Goal: Task Accomplishment & Management: Complete application form

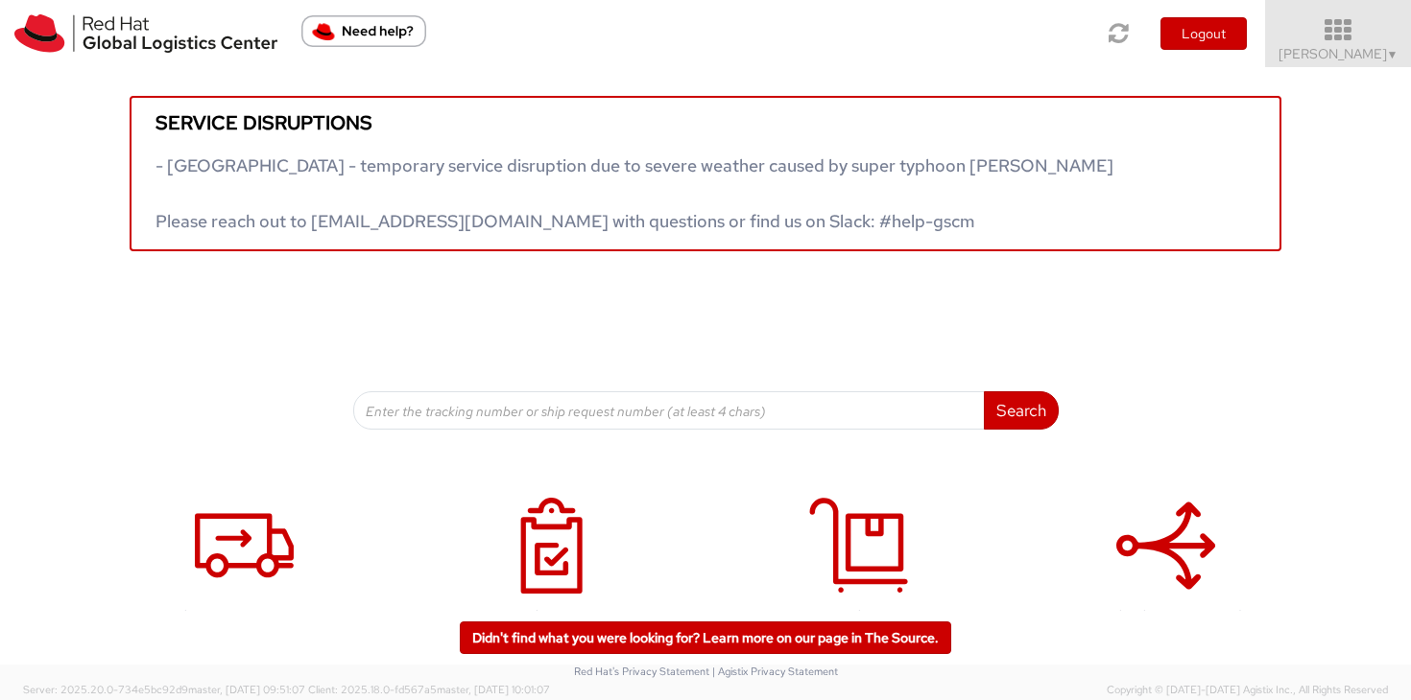
click at [1375, 34] on icon at bounding box center [1338, 30] width 168 height 27
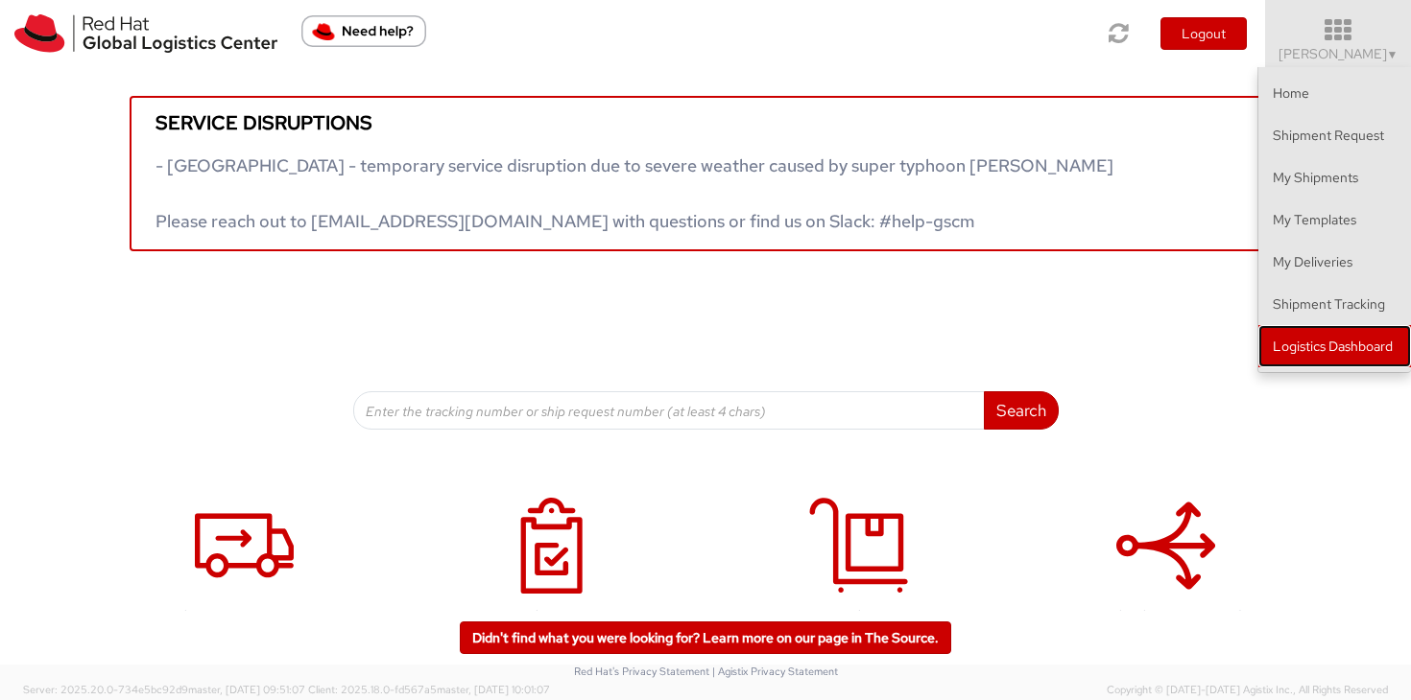
click at [1386, 341] on link "Logistics Dashboard" at bounding box center [1334, 346] width 153 height 42
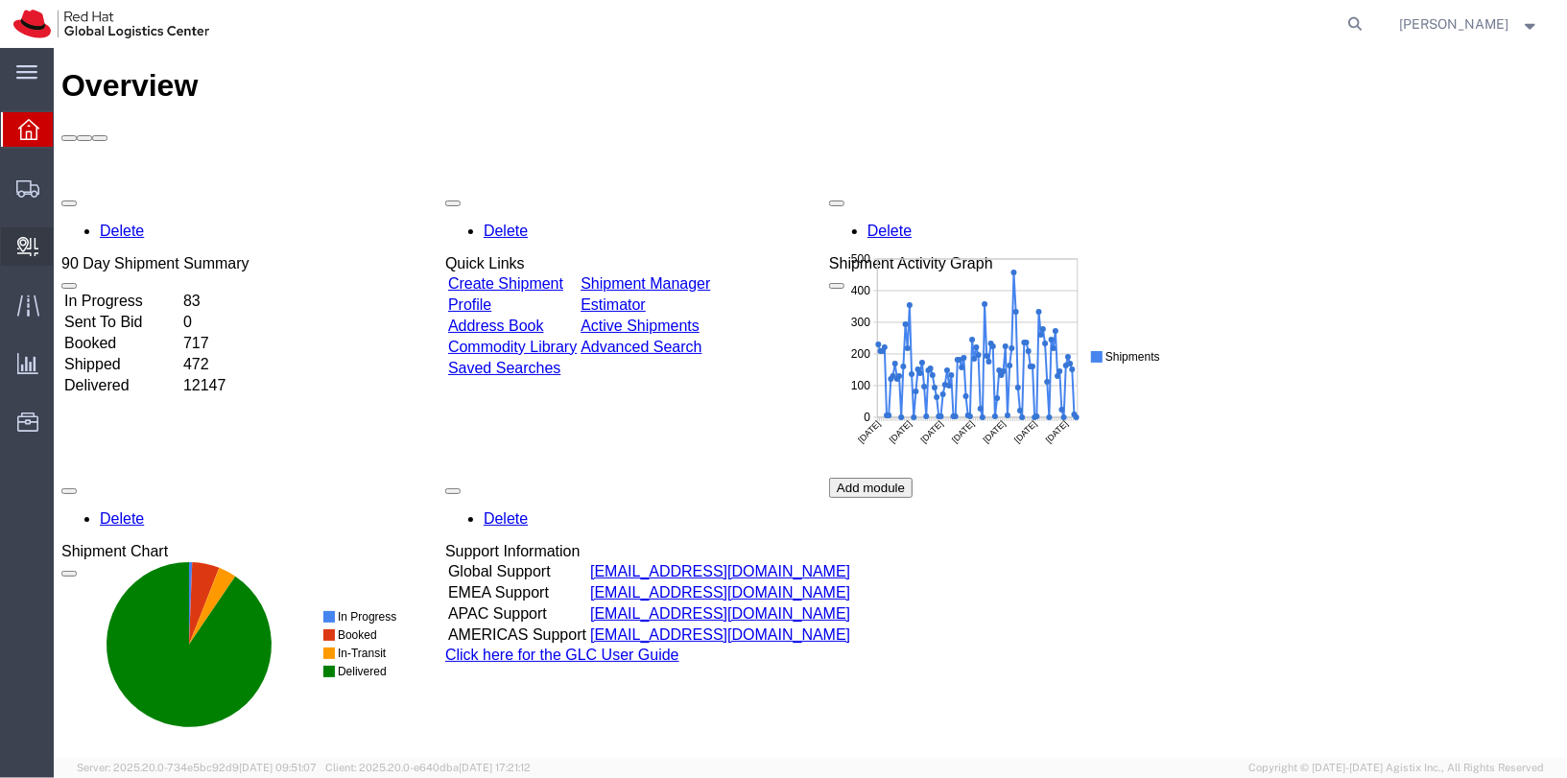
click at [10, 241] on div at bounding box center [28, 246] width 54 height 38
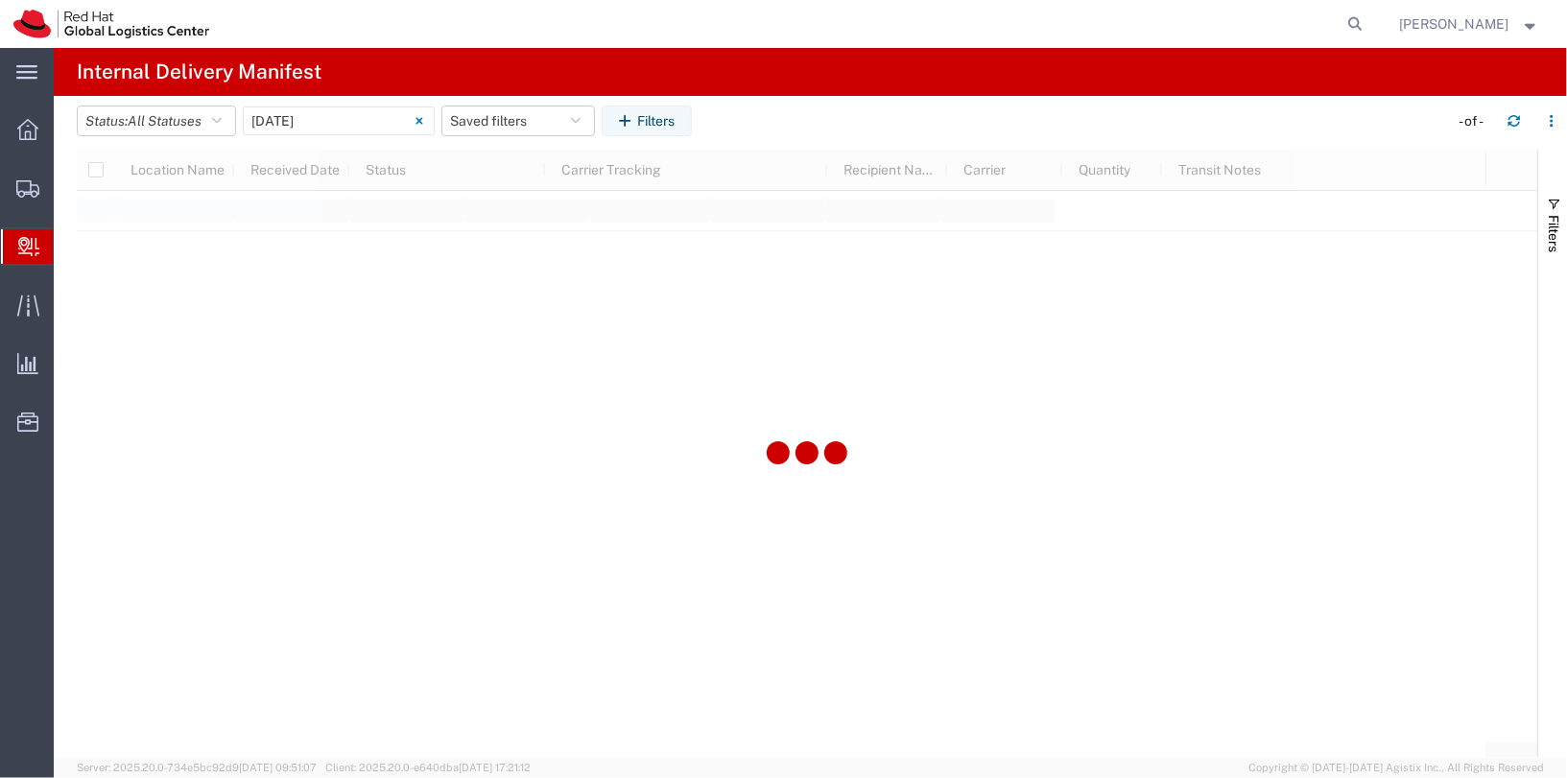
type input "06/11/2025"
type input "06/11/2025 - 06/11/2025"
click at [0, 0] on span "Create Delivery" at bounding box center [0, 0] width 0 height 0
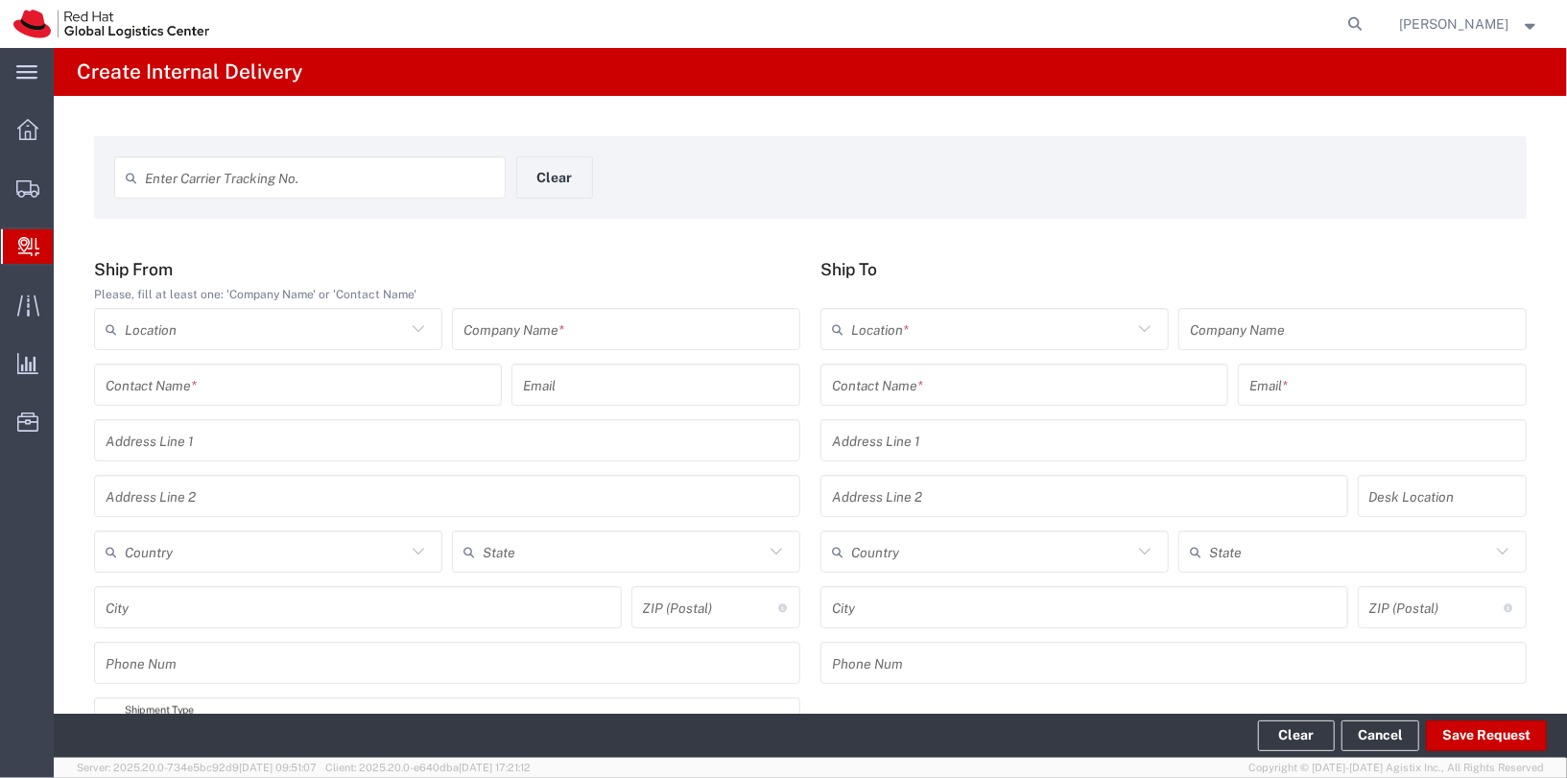
click at [342, 206] on div "Enter Carrier Tracking No. Clear" at bounding box center [517, 184] width 824 height 56
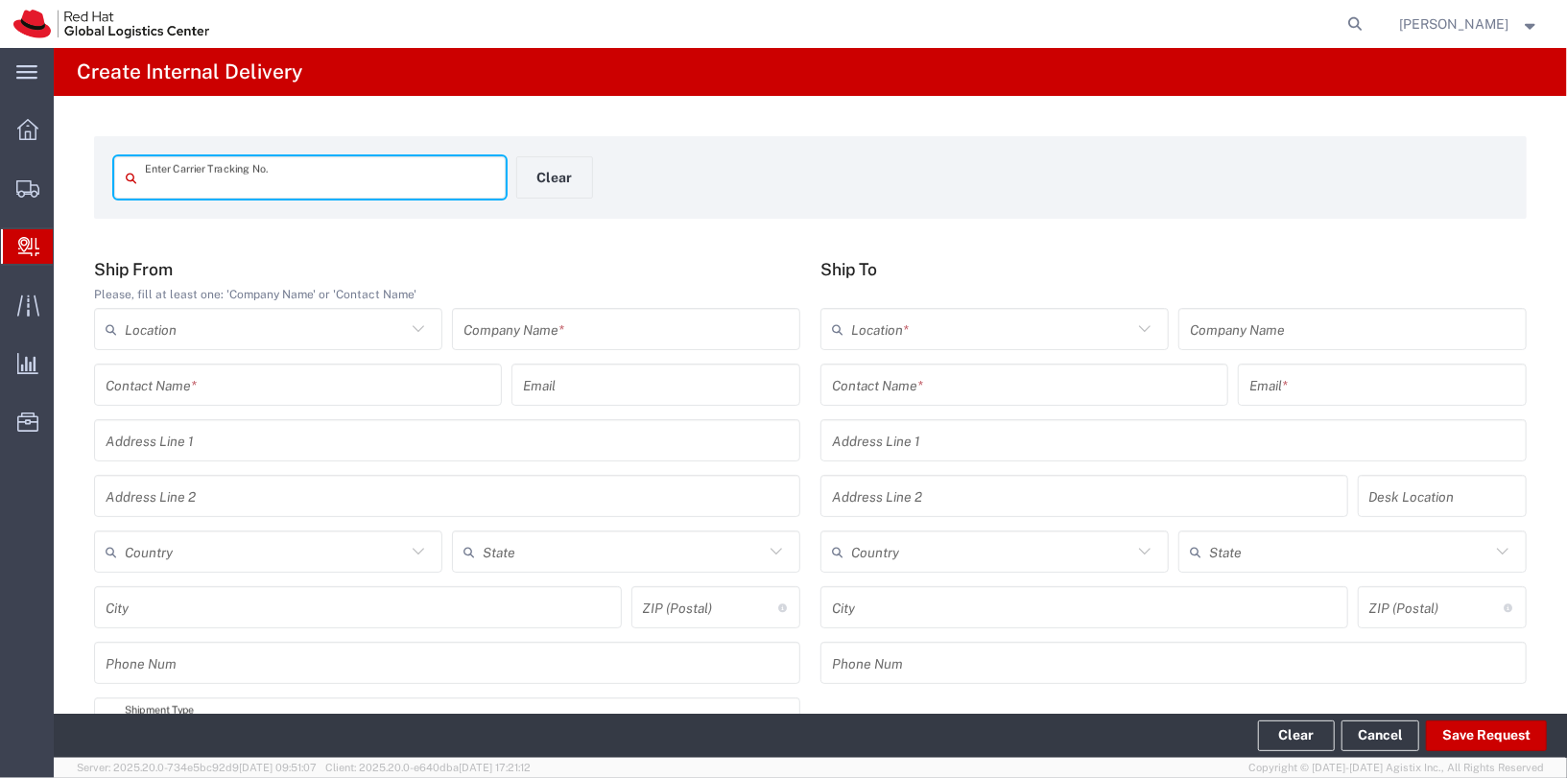
click at [339, 193] on input "text" at bounding box center [319, 178] width 349 height 34
type input "394021243925"
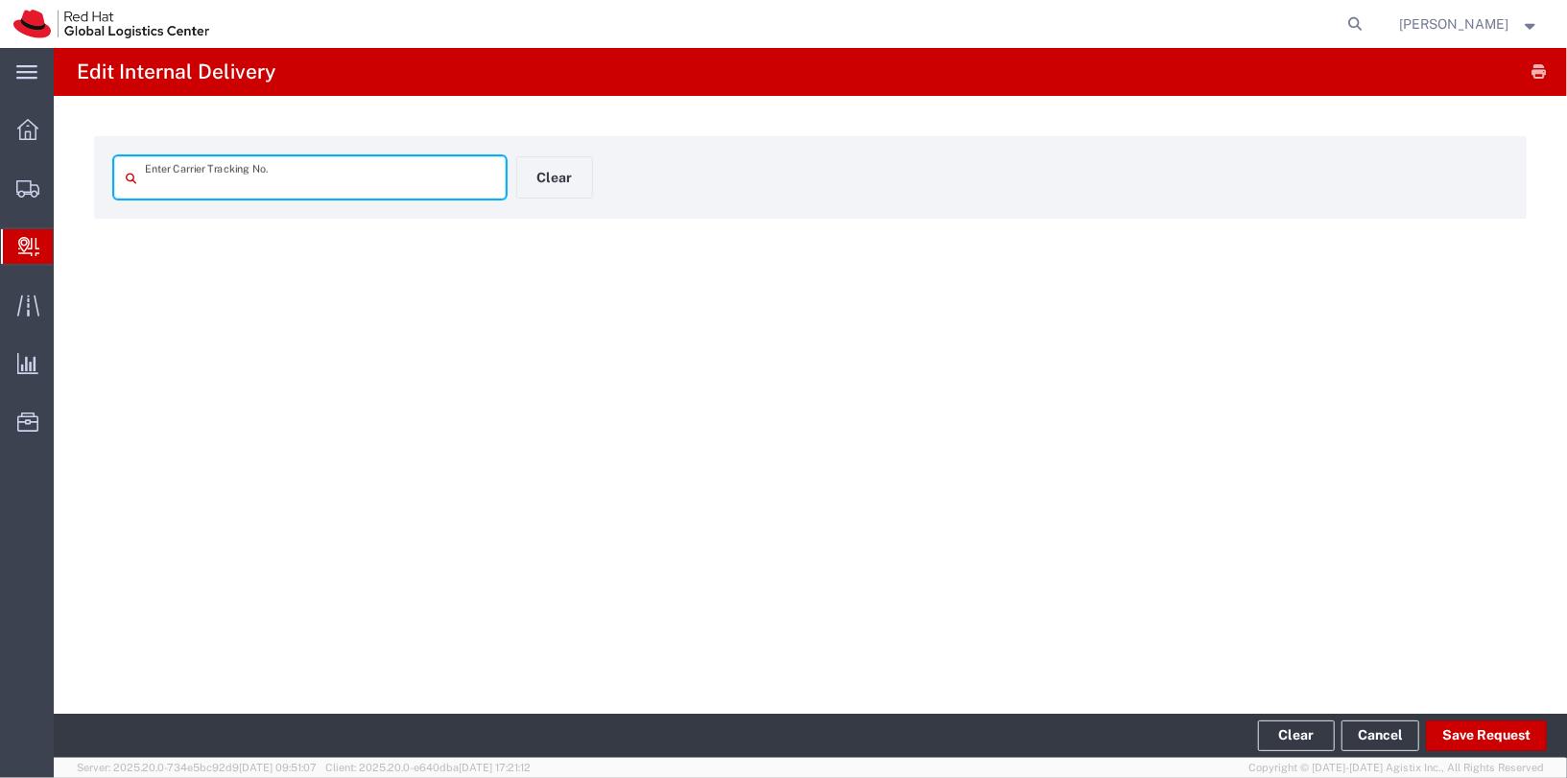
type input "394021243925"
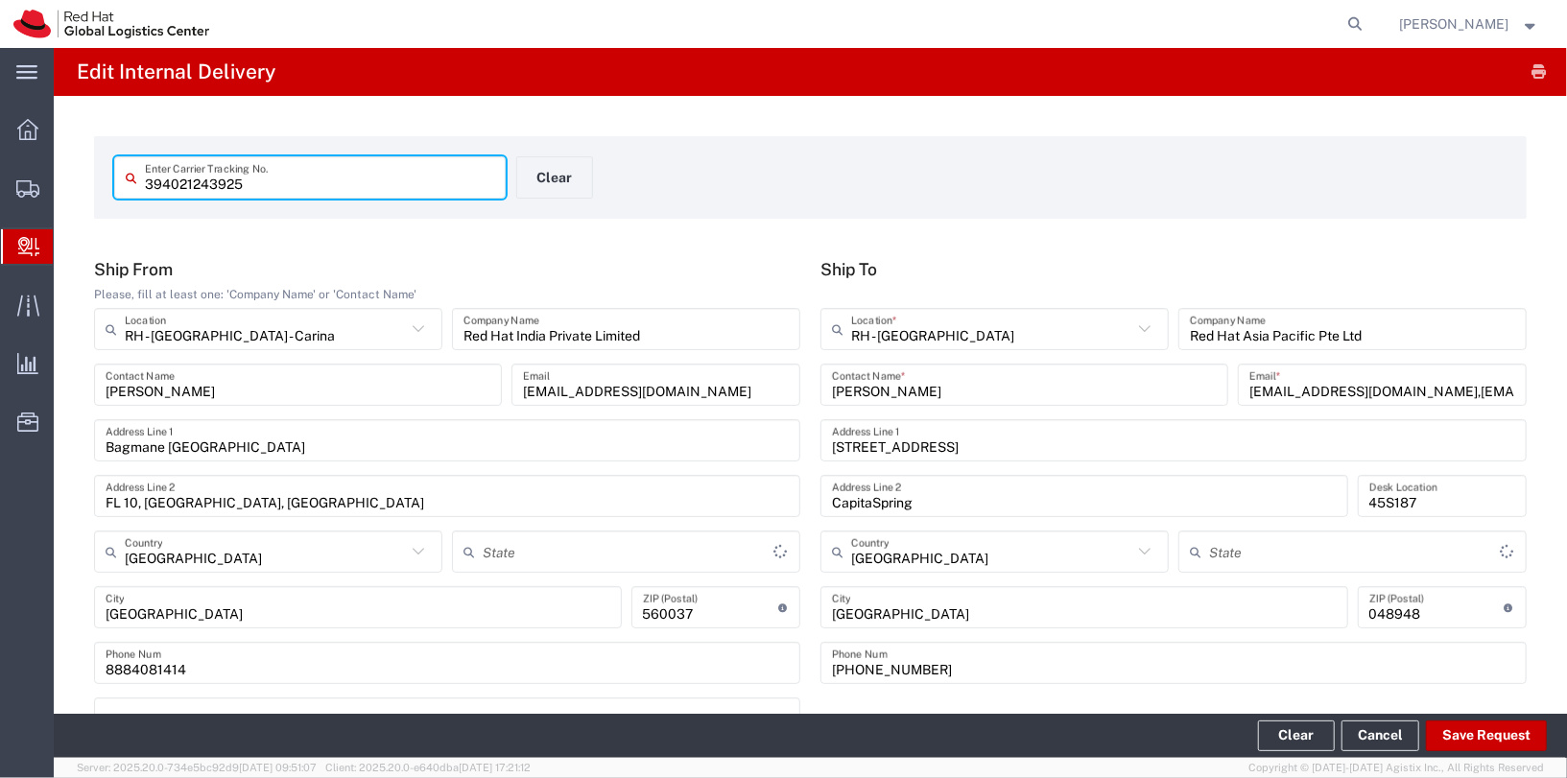
type input "Envelope"
type input "Karnataka"
type input "International Priority EOD"
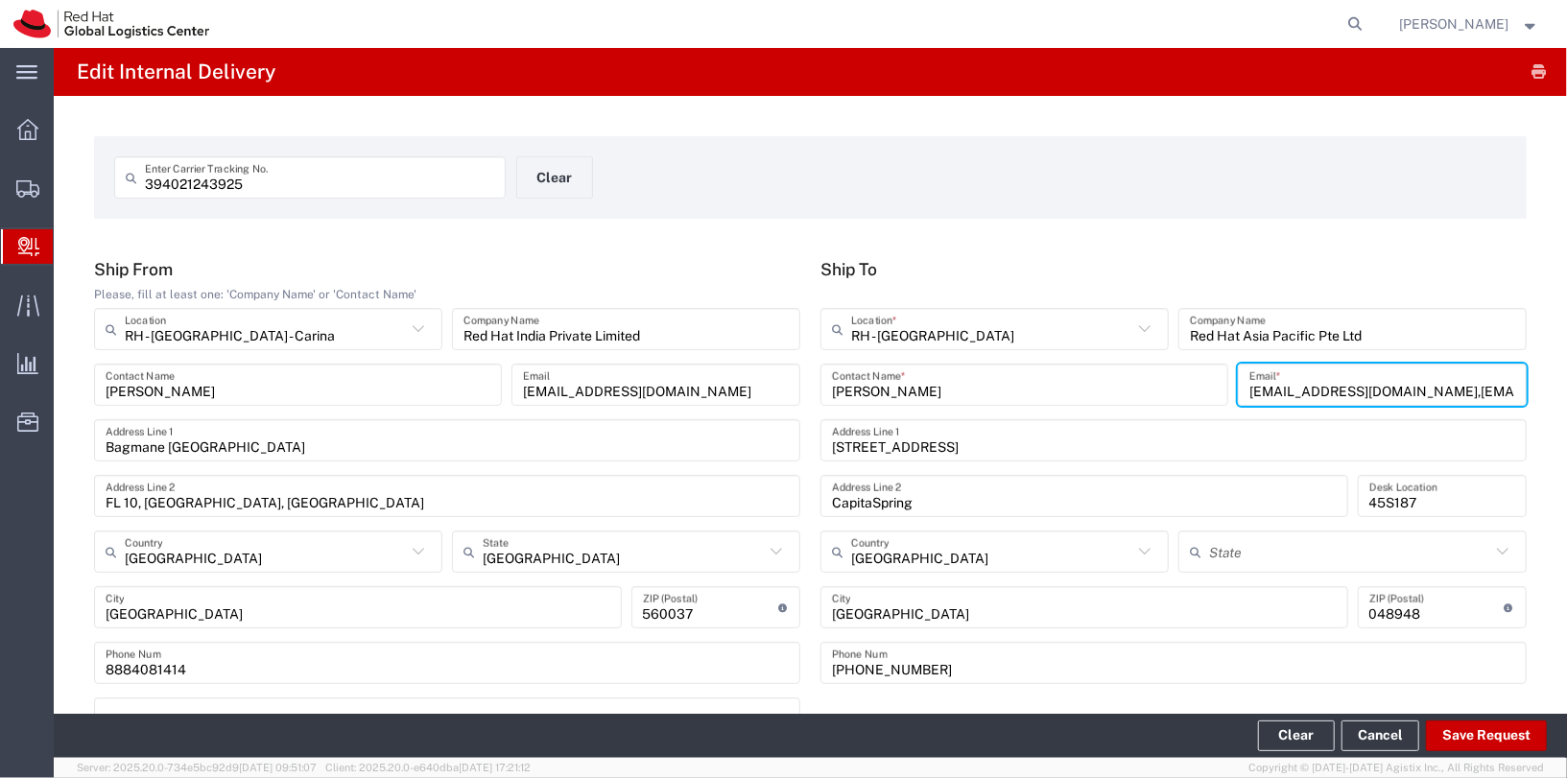
scroll to position [0, 42]
drag, startPoint x: 1399, startPoint y: 390, endPoint x: 1567, endPoint y: 410, distance: 169.1
type input "asamanta@redhat.com"
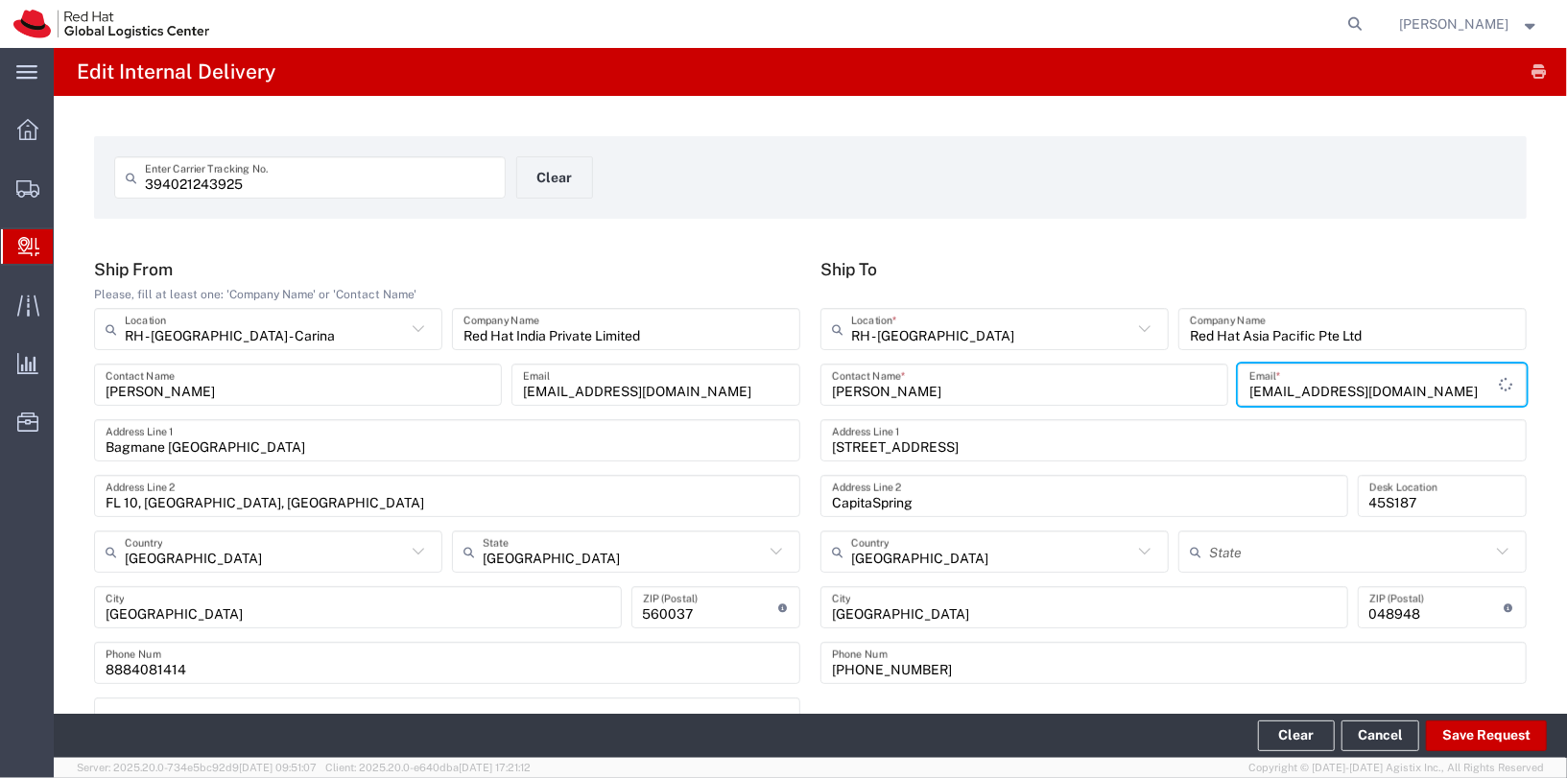
click at [1228, 268] on h5 "Ship To" at bounding box center [1173, 269] width 706 height 20
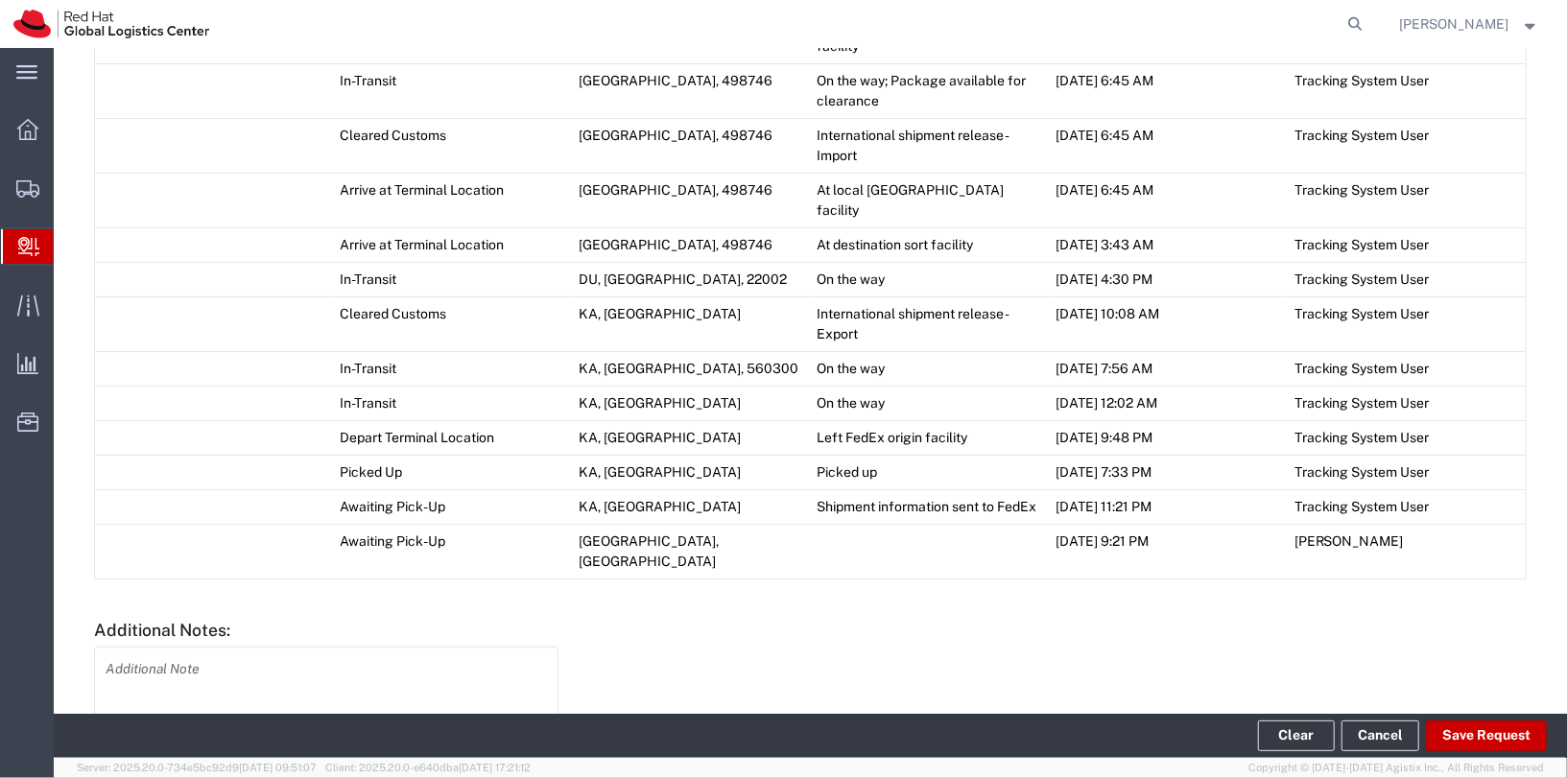
scroll to position [1201, 0]
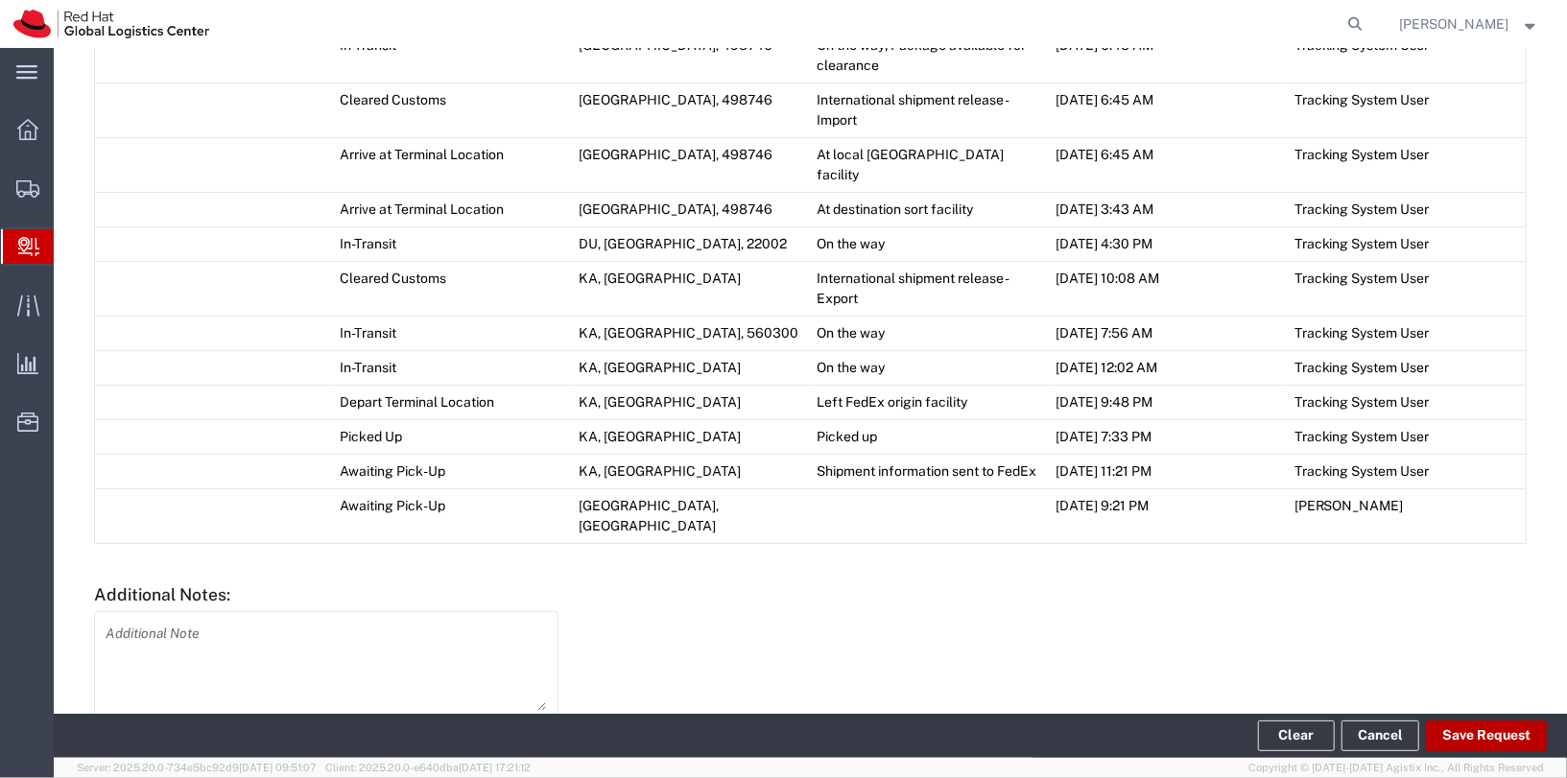
click at [1466, 730] on button "Save Request" at bounding box center [1486, 736] width 121 height 31
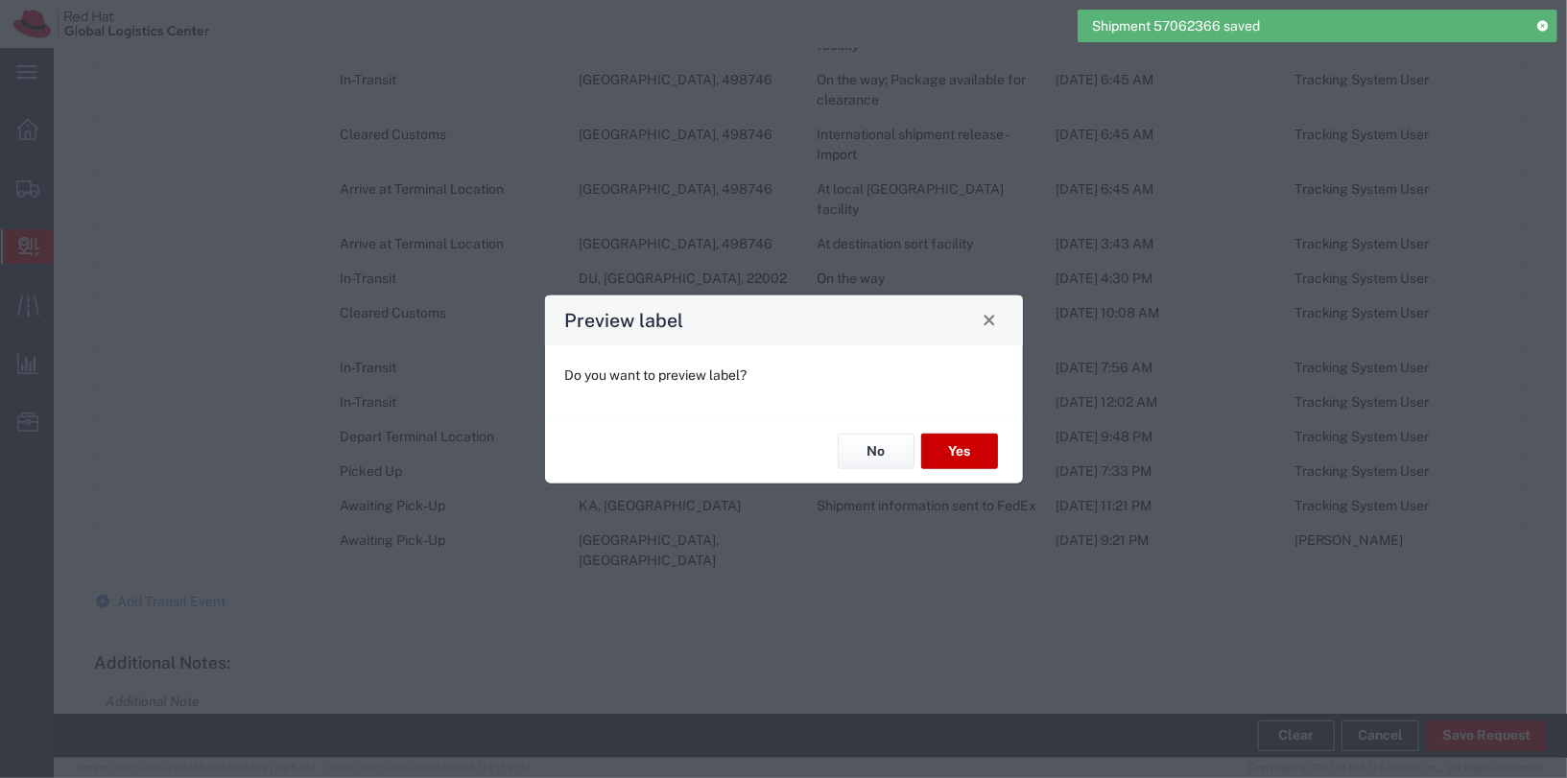
type input "Envelope"
type input "International Priority EOD"
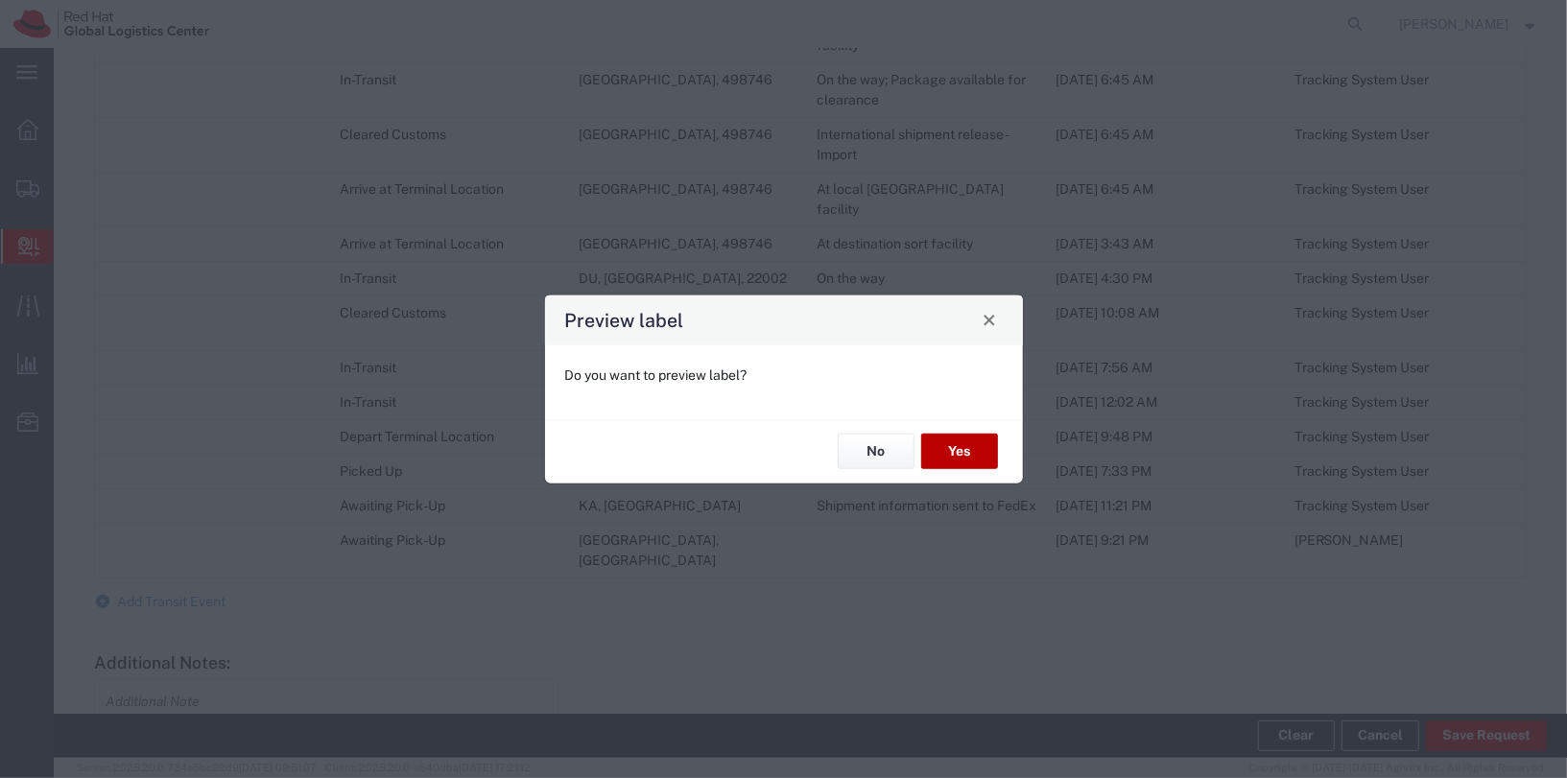
click at [985, 446] on button "Yes" at bounding box center [959, 452] width 77 height 36
